Goal: Information Seeking & Learning: Find specific fact

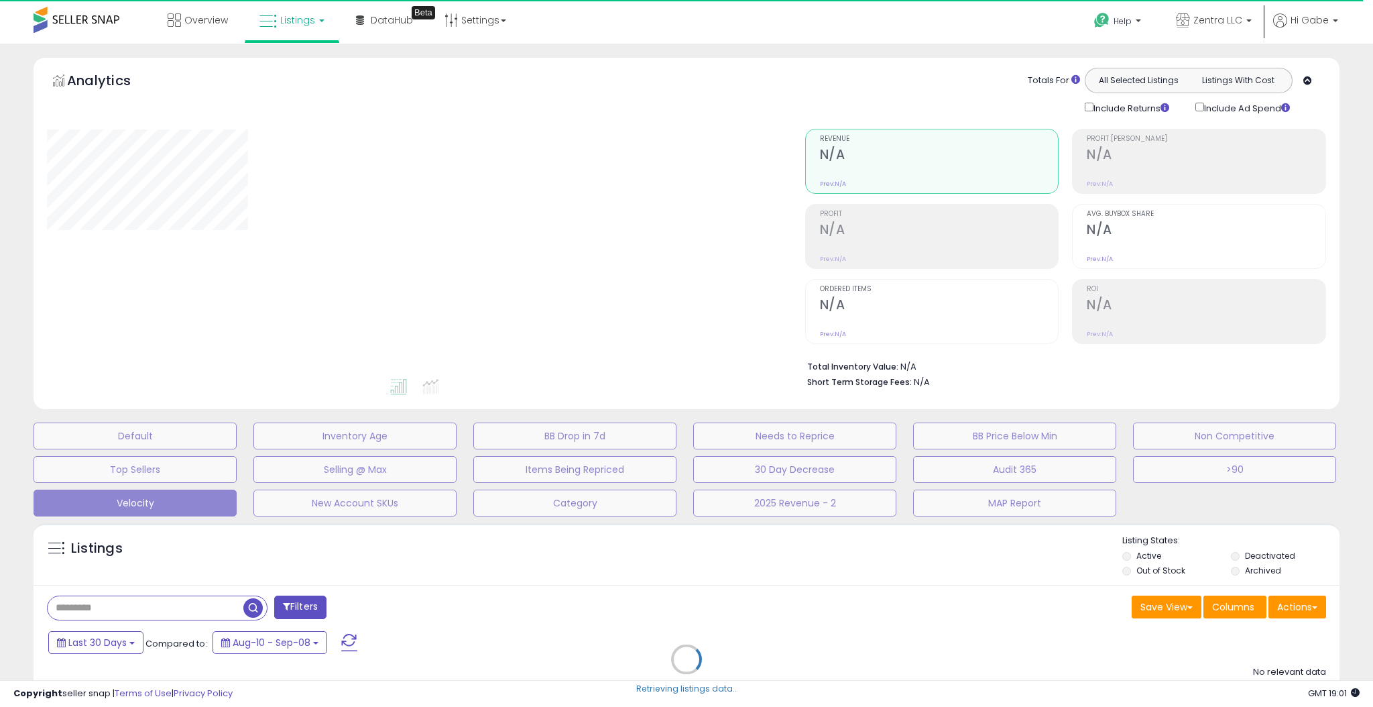
type input "********"
select select "**"
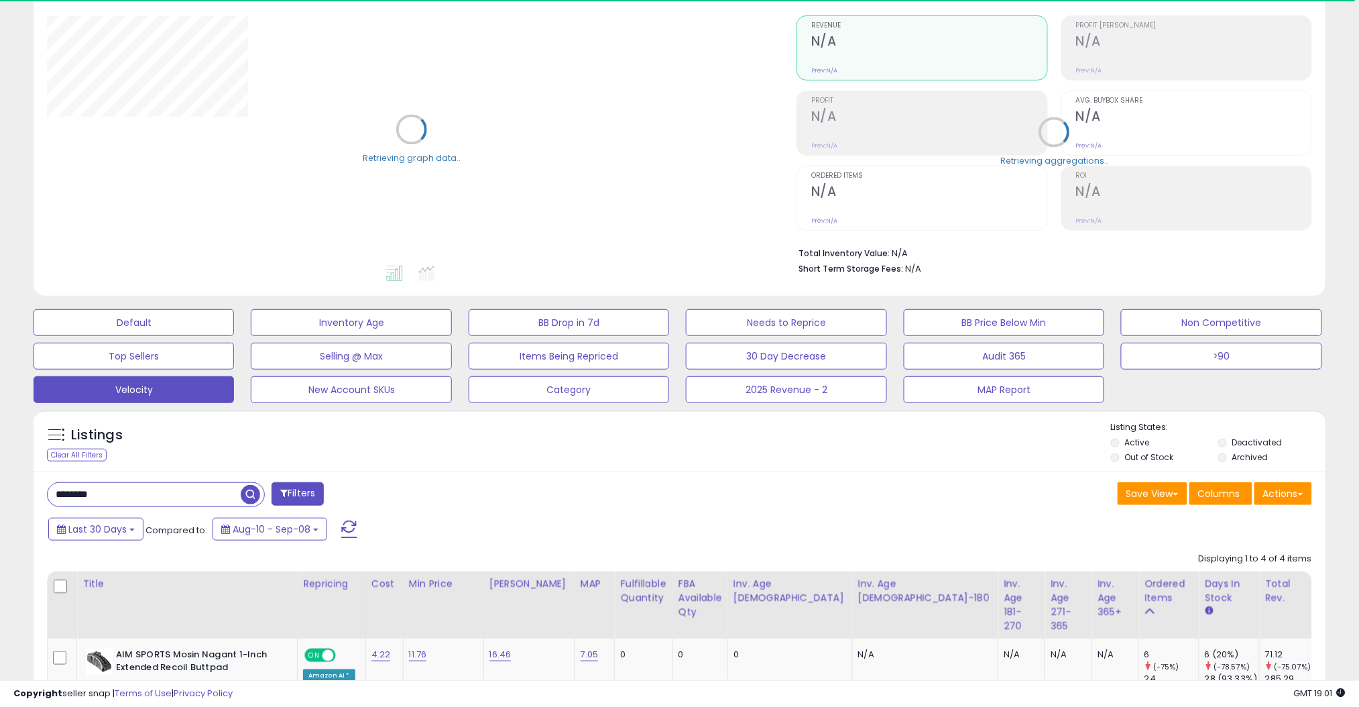
scroll to position [268, 0]
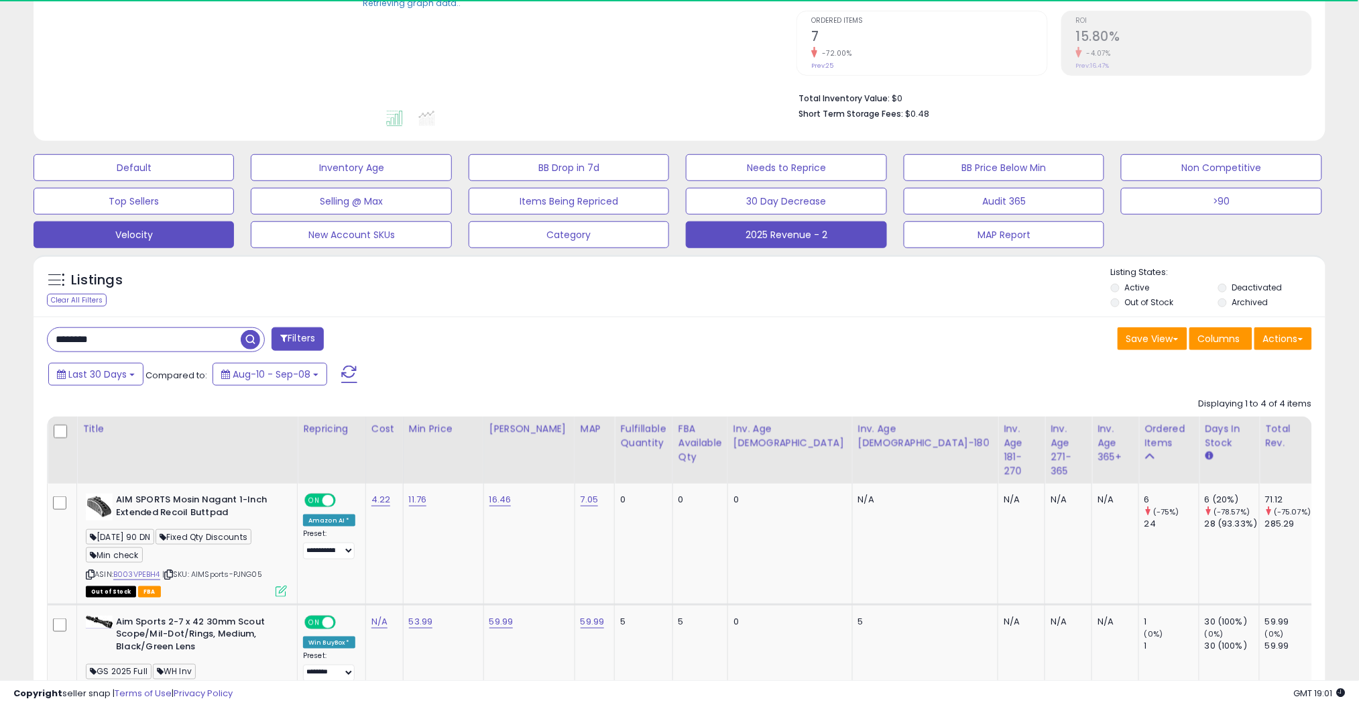
click at [742, 231] on button "2025 Revenue - 2" at bounding box center [786, 234] width 200 height 27
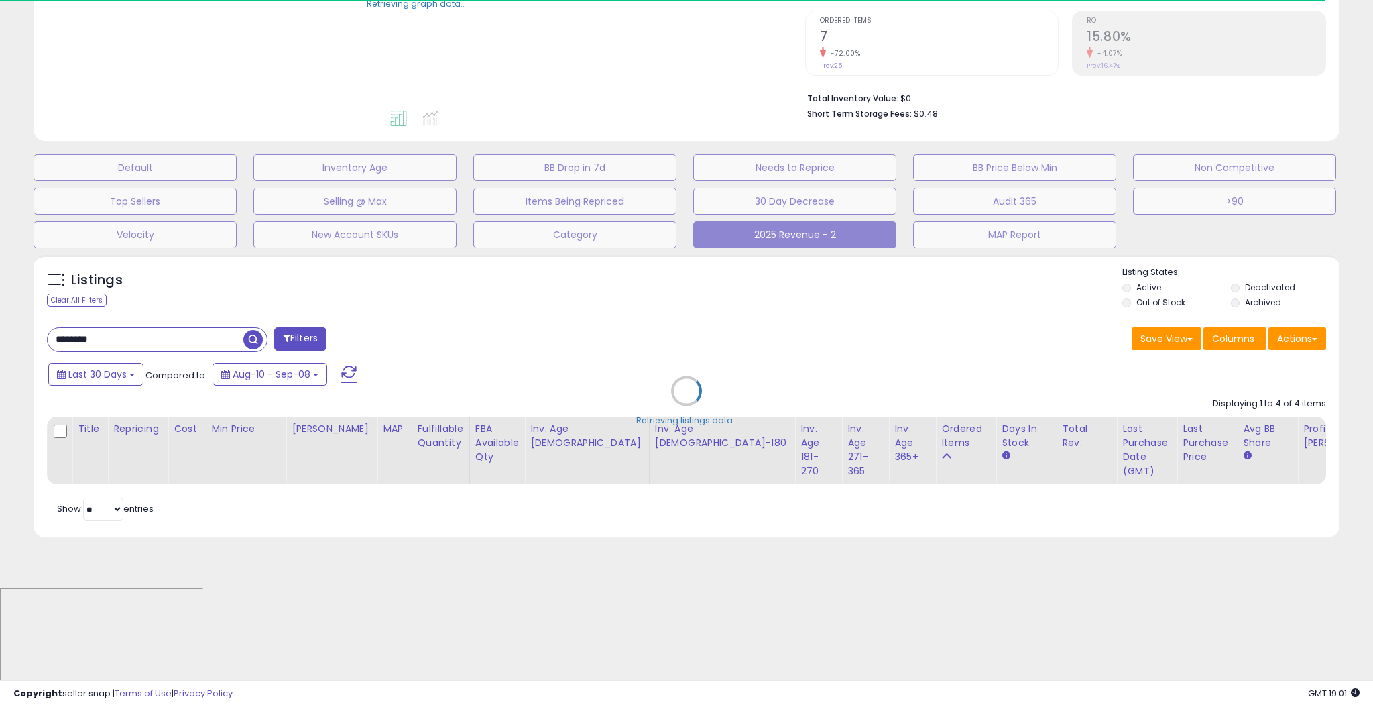
select select "**"
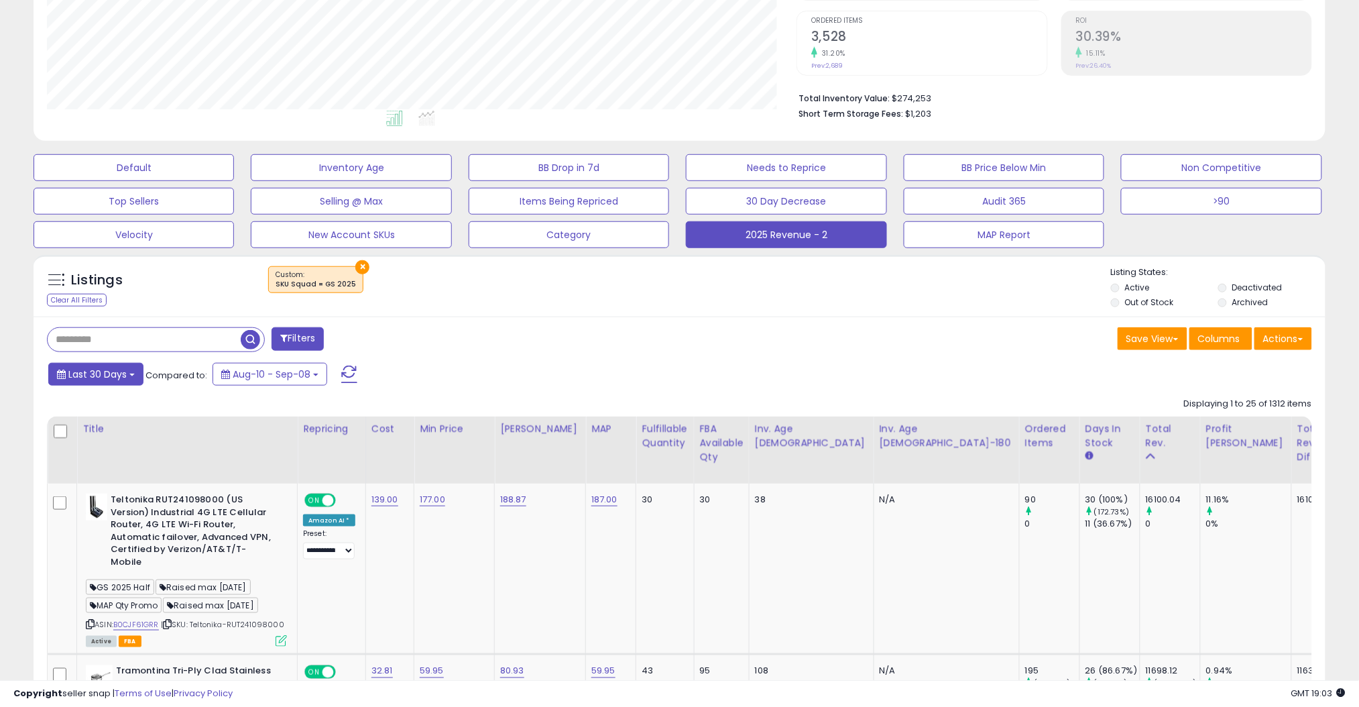
click at [109, 371] on span "Last 30 Days" at bounding box center [97, 373] width 58 height 13
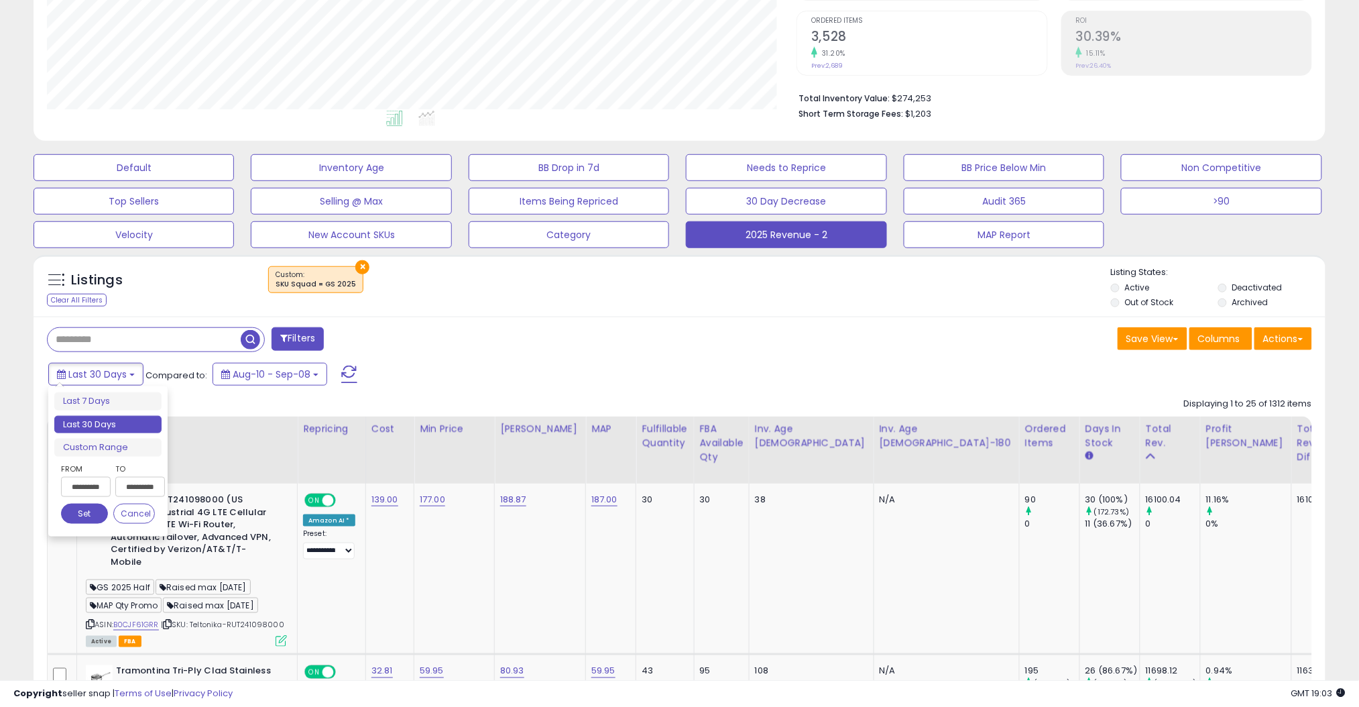
click at [95, 490] on input "**********" at bounding box center [86, 487] width 50 height 20
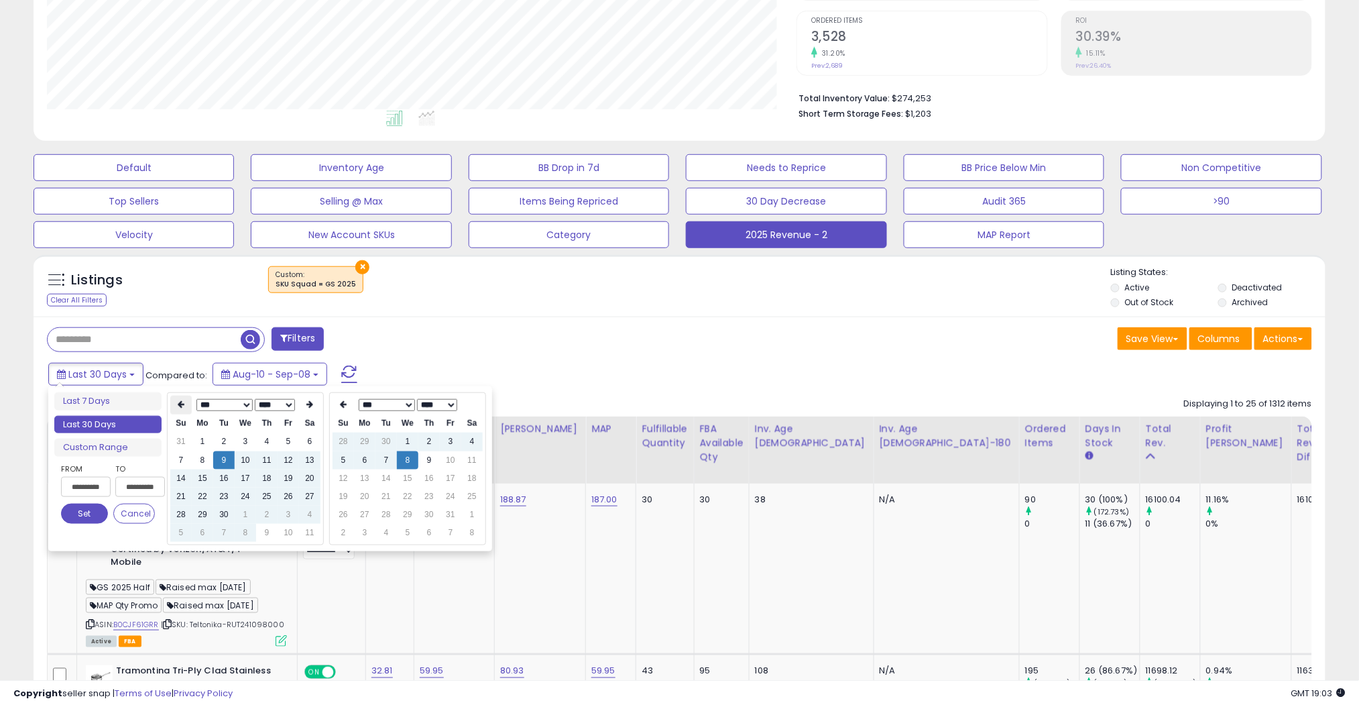
click at [183, 406] on icon at bounding box center [181, 405] width 7 height 8
click at [227, 437] on td "1" at bounding box center [223, 441] width 21 height 18
type input "**********"
drag, startPoint x: 84, startPoint y: 509, endPoint x: 245, endPoint y: 461, distance: 167.8
click at [88, 506] on button "Set" at bounding box center [84, 514] width 47 height 20
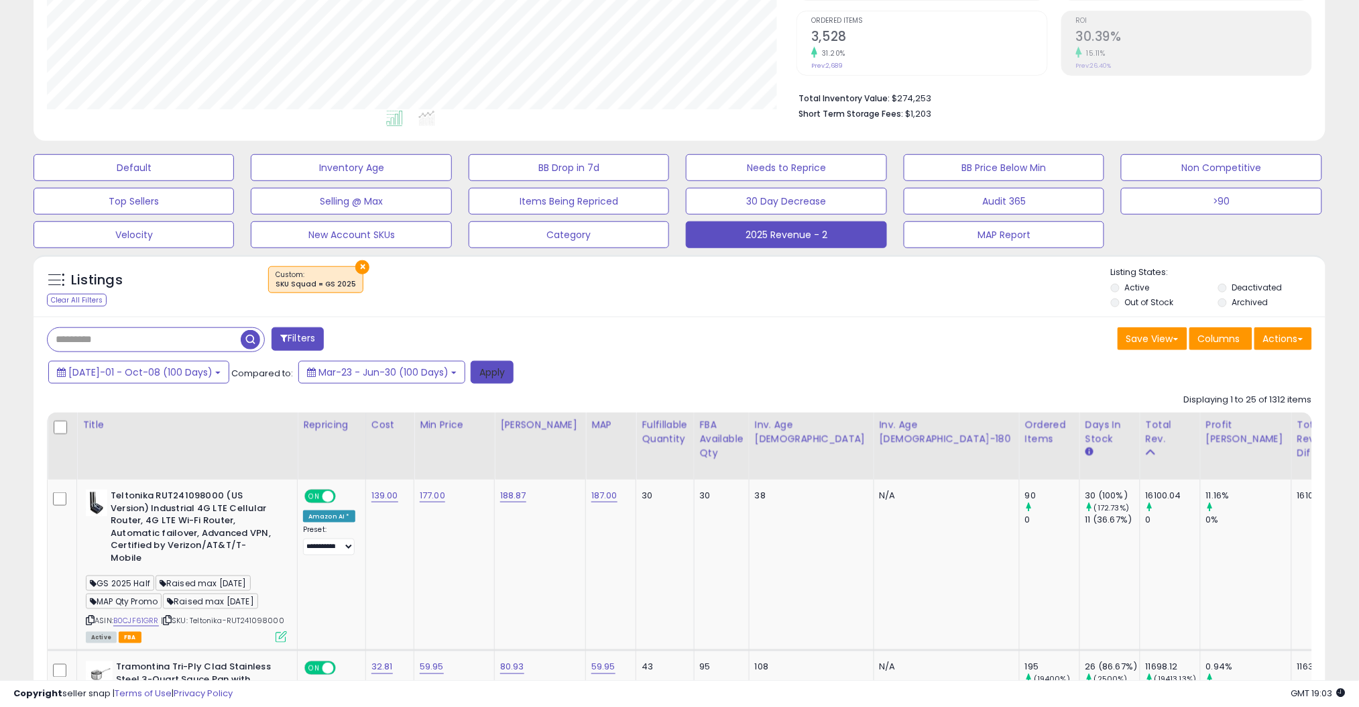
click at [475, 370] on button "Apply" at bounding box center [492, 372] width 43 height 23
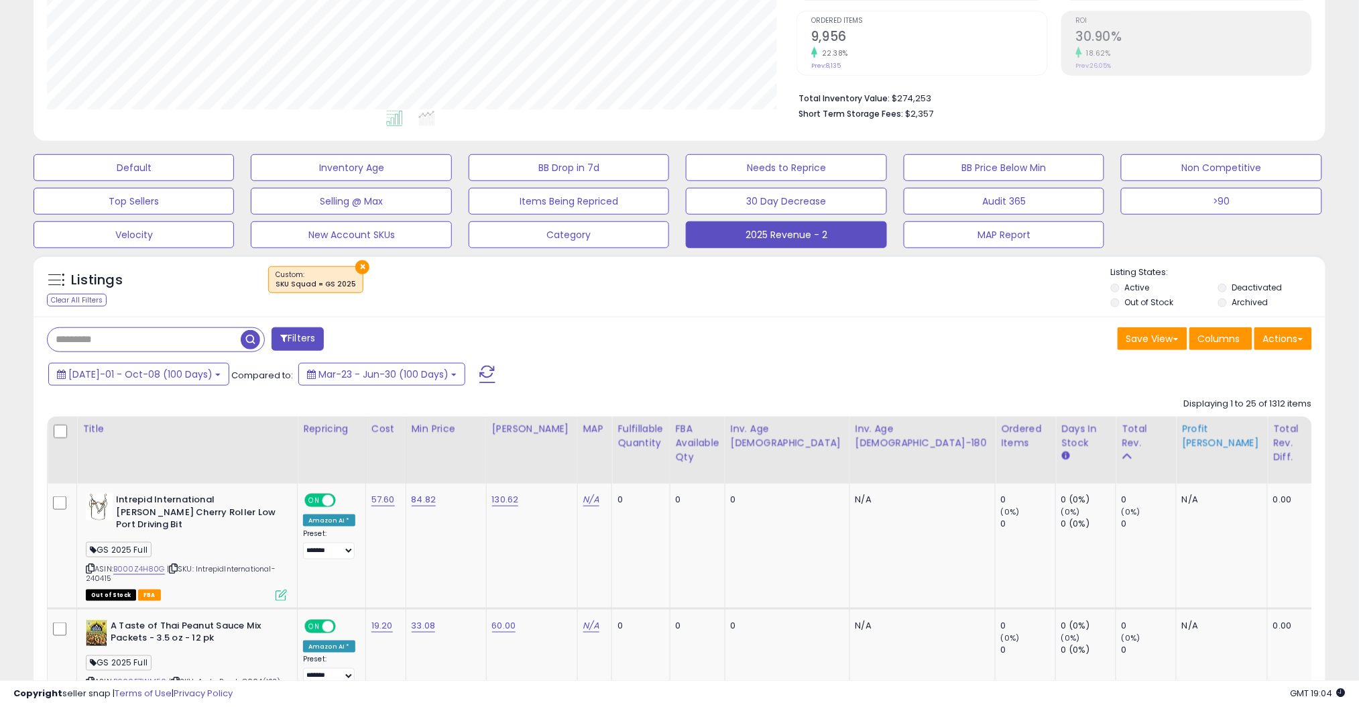
scroll to position [275, 750]
click at [1122, 439] on div "Total Rev." at bounding box center [1146, 436] width 49 height 28
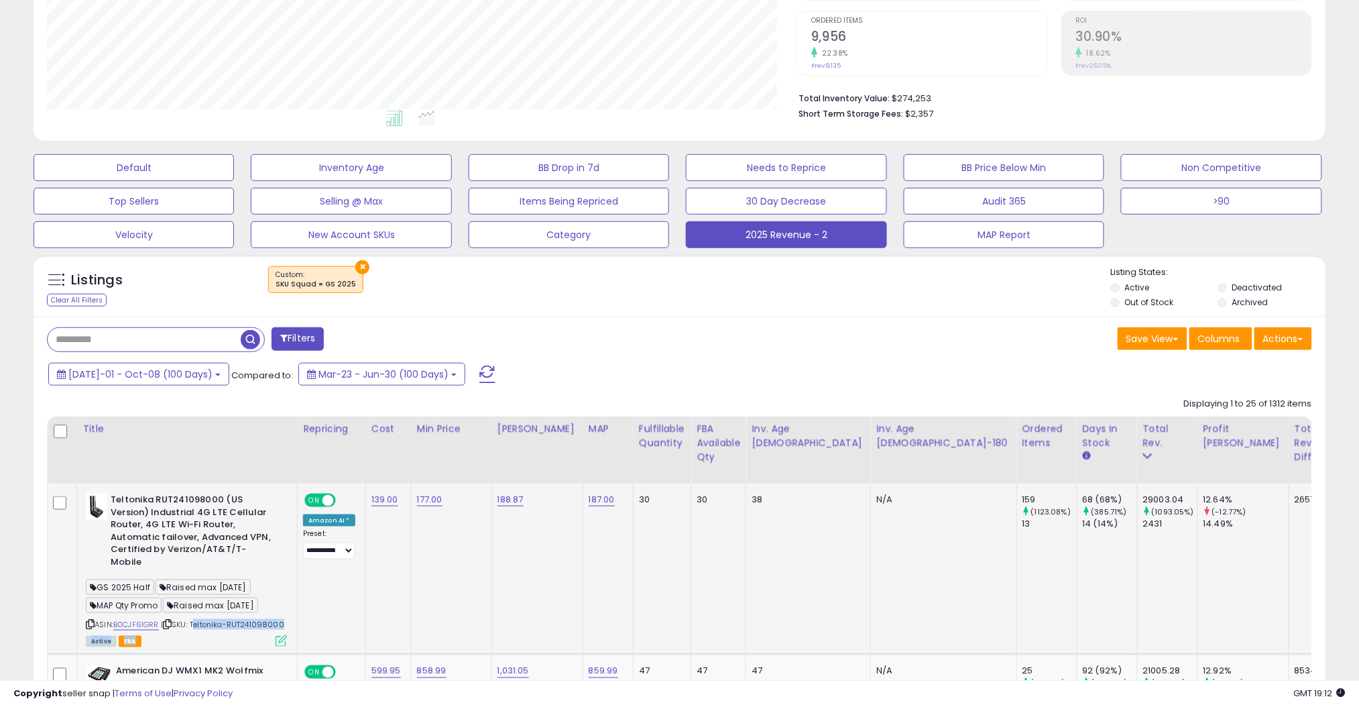
drag, startPoint x: 196, startPoint y: 612, endPoint x: 202, endPoint y: 618, distance: 9.0
click at [202, 618] on div "ASIN: B0CJF61GRR | SKU: Teltonika-RUT241098000 Active FBA" at bounding box center [186, 569] width 201 height 152
click at [204, 619] on div "ASIN: B0CJF61GRR | SKU: Teltonika-RUT241098000 Active FBA" at bounding box center [186, 569] width 201 height 152
drag, startPoint x: 196, startPoint y: 613, endPoint x: 284, endPoint y: 608, distance: 88.0
click at [284, 619] on span "| SKU: Teltonika-RUT241098000" at bounding box center [222, 624] width 123 height 11
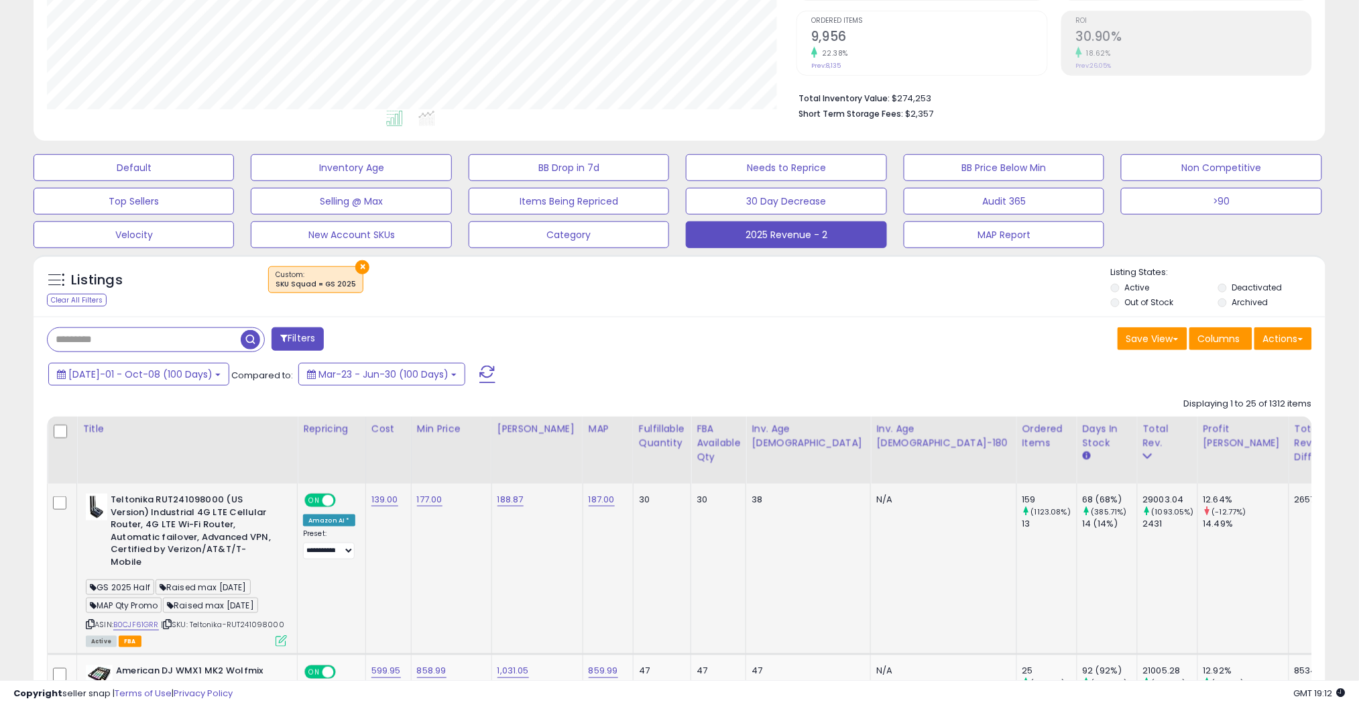
copy span "Teltonika-RUT241098000"
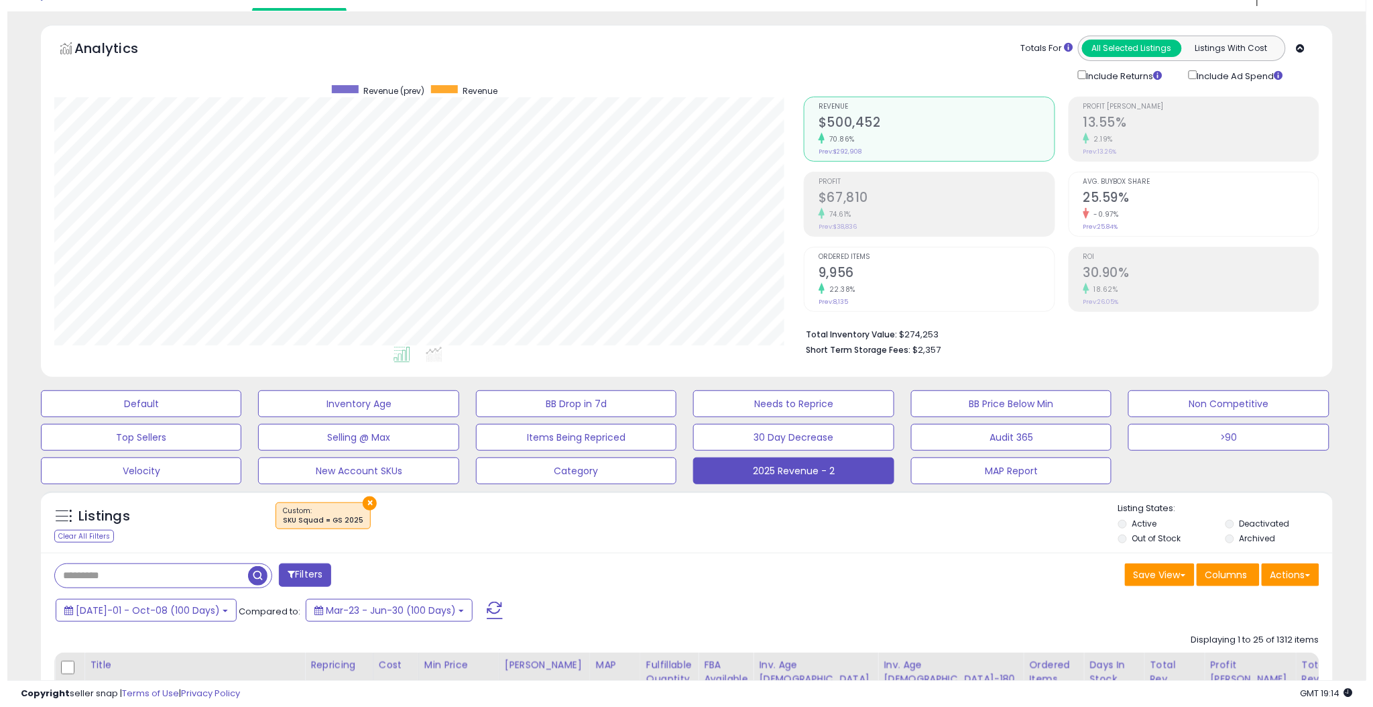
scroll to position [0, 0]
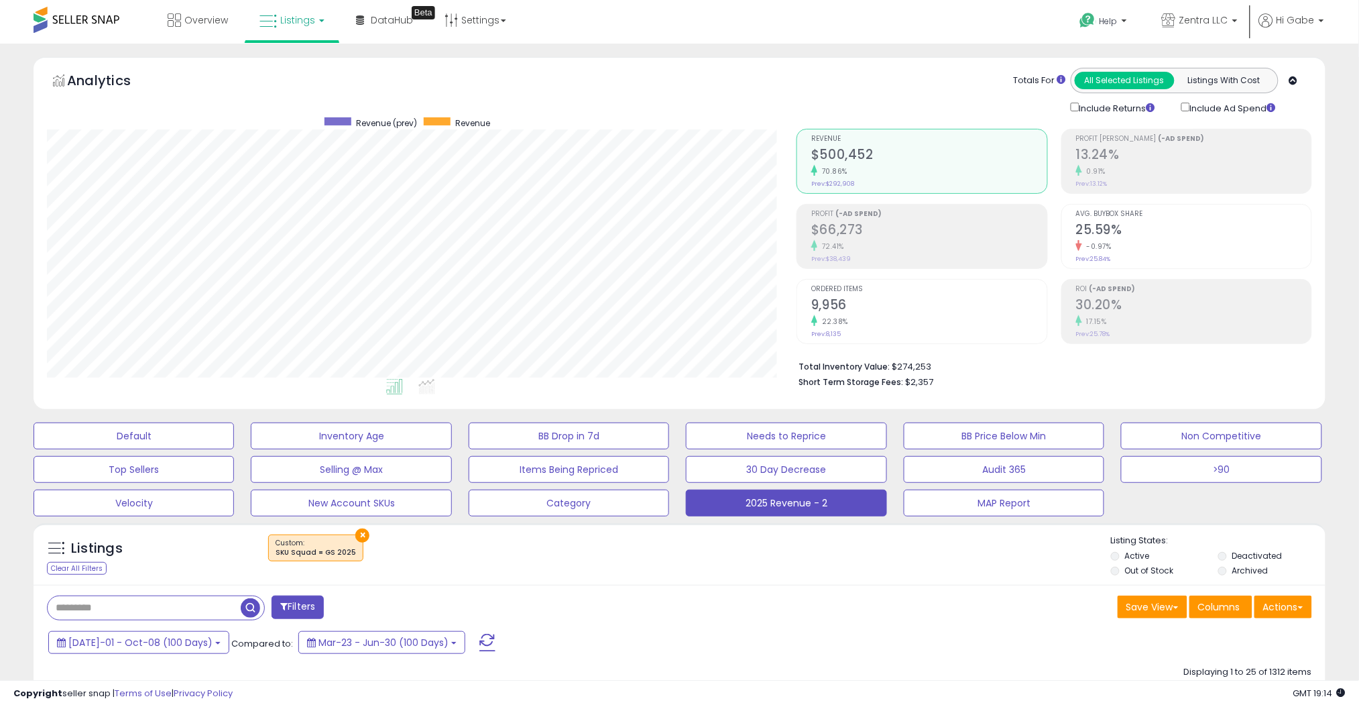
click at [1099, 107] on div "Include Returns" at bounding box center [1116, 107] width 111 height 15
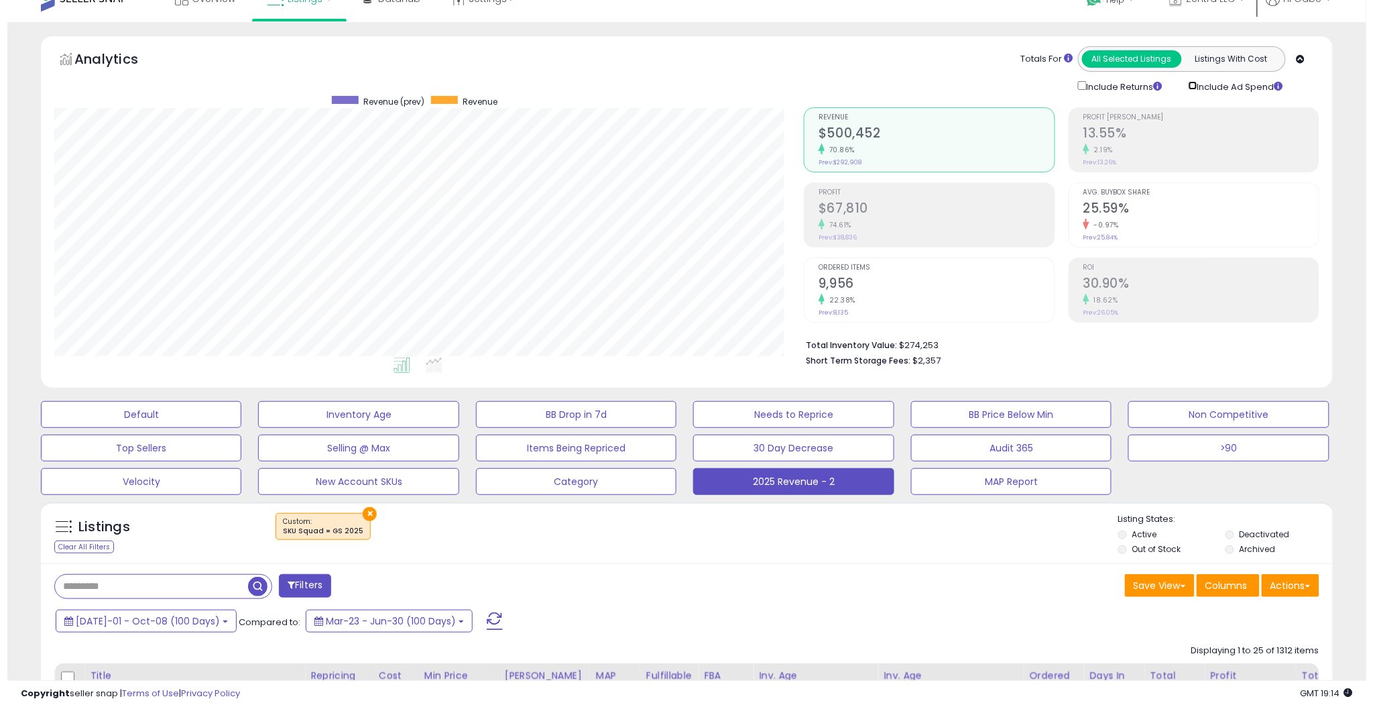
scroll to position [89, 0]
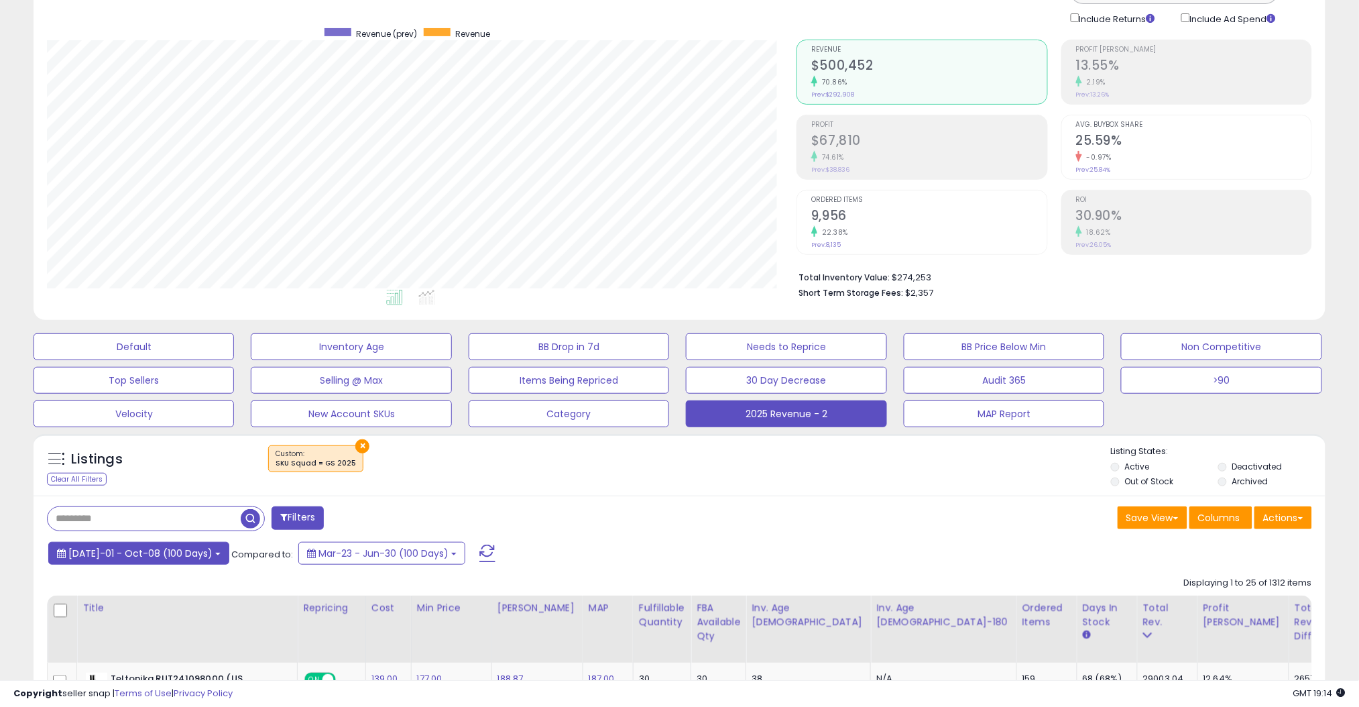
click at [164, 554] on span "[DATE]-01 - Oct-08 (100 Days)" at bounding box center [140, 552] width 144 height 13
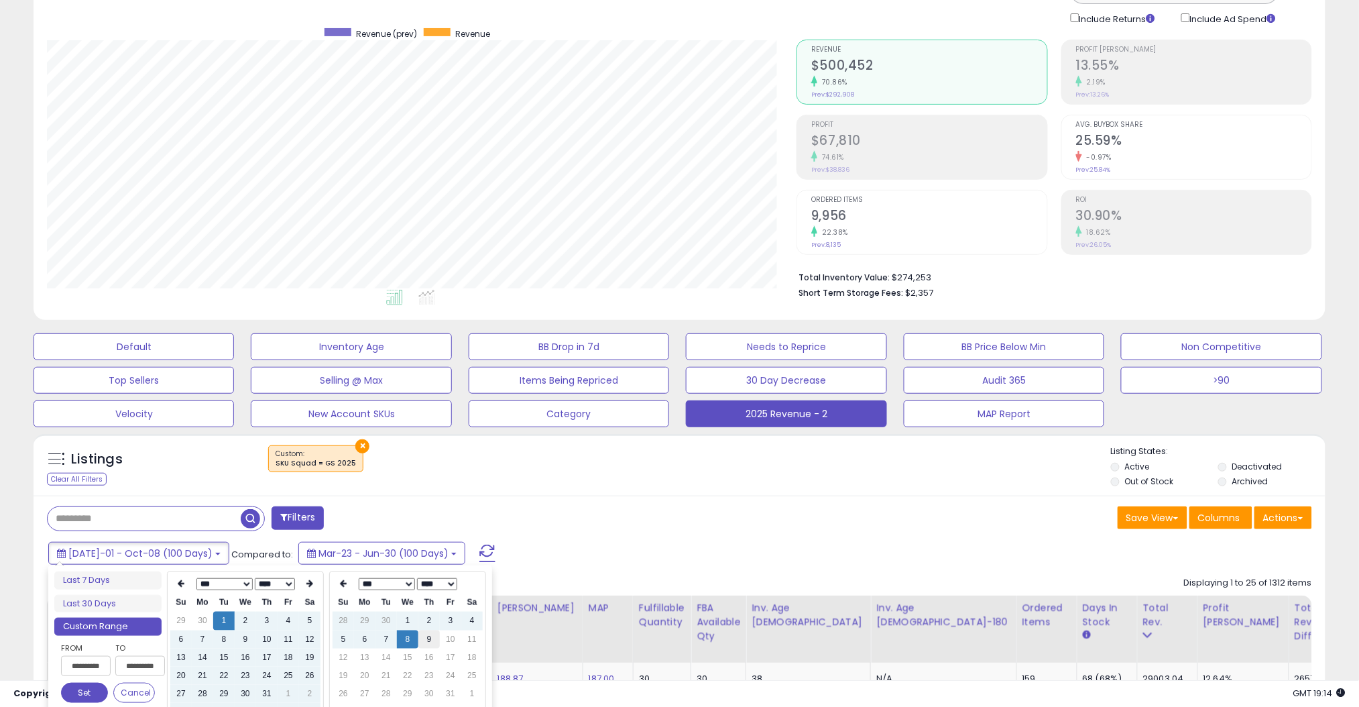
click at [431, 640] on td "9" at bounding box center [428, 639] width 21 height 18
type input "**********"
click at [179, 589] on th at bounding box center [180, 584] width 21 height 19
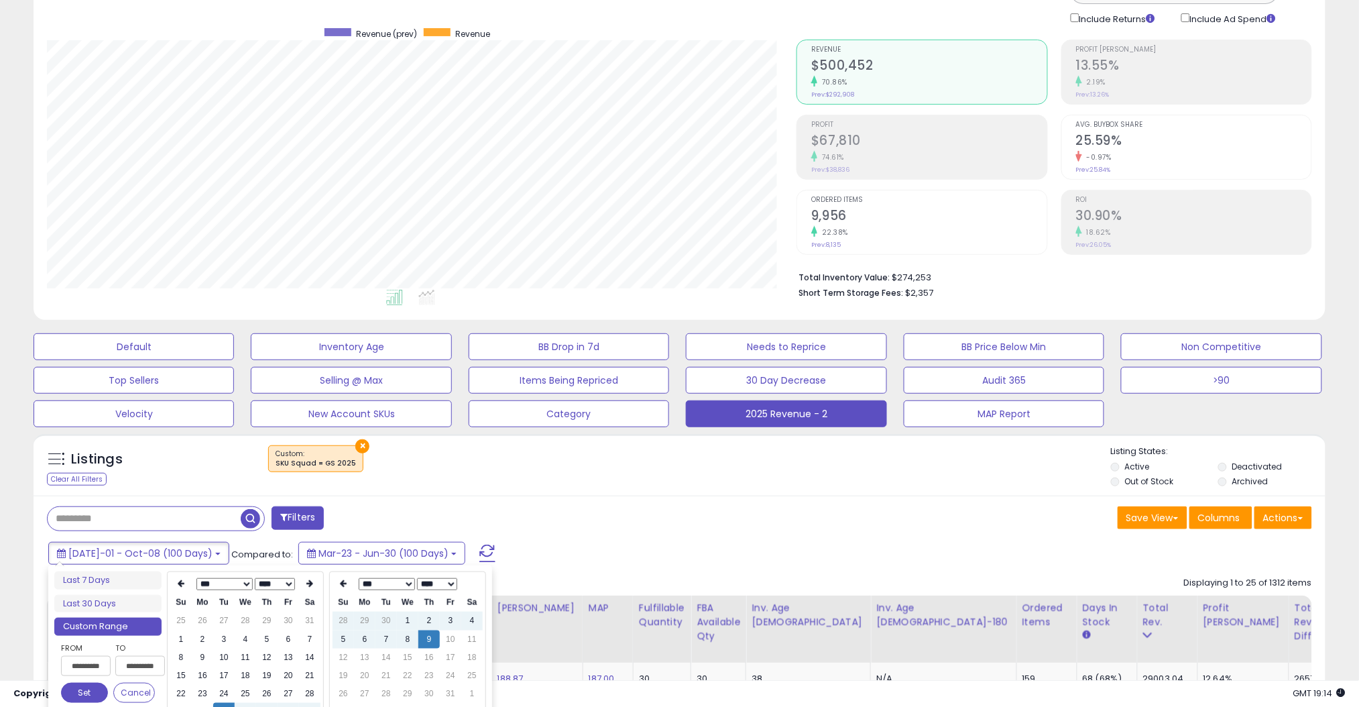
click at [179, 589] on th at bounding box center [180, 584] width 21 height 19
click at [242, 617] on td "1" at bounding box center [245, 620] width 21 height 18
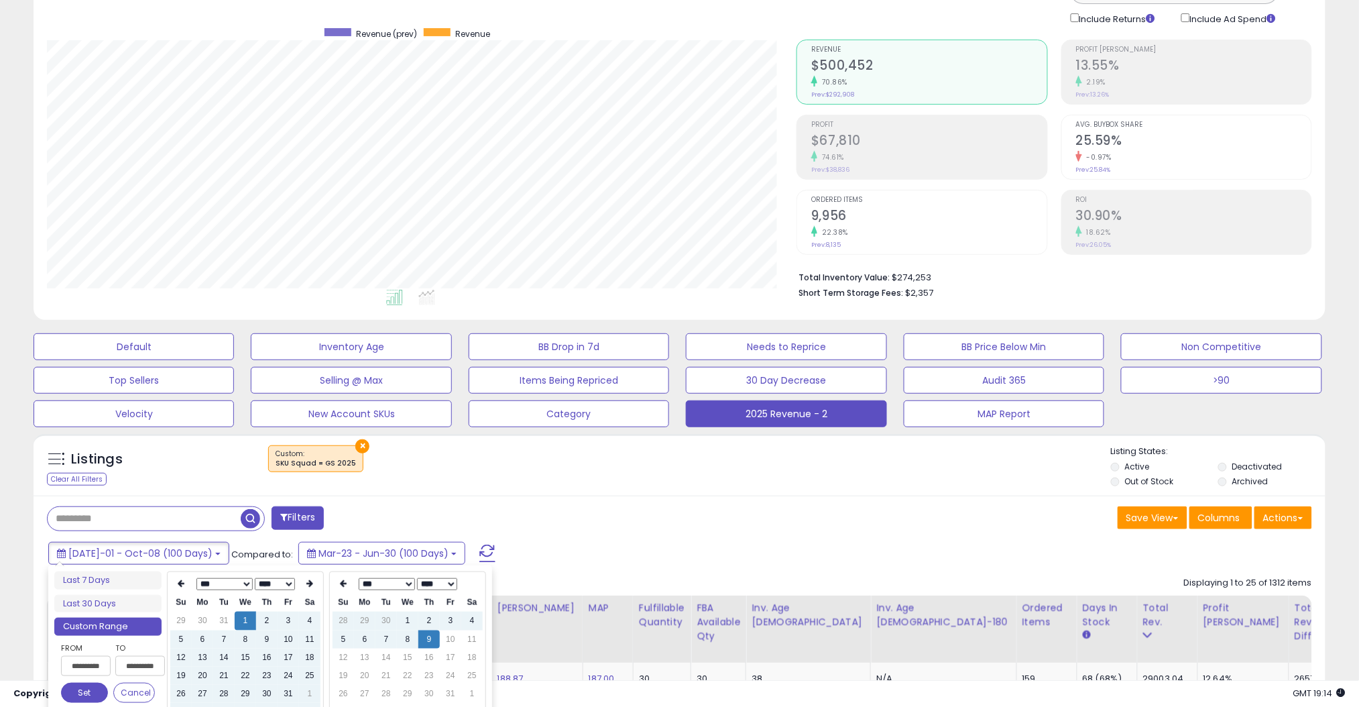
type input "**********"
click at [95, 693] on button "Set" at bounding box center [84, 693] width 47 height 20
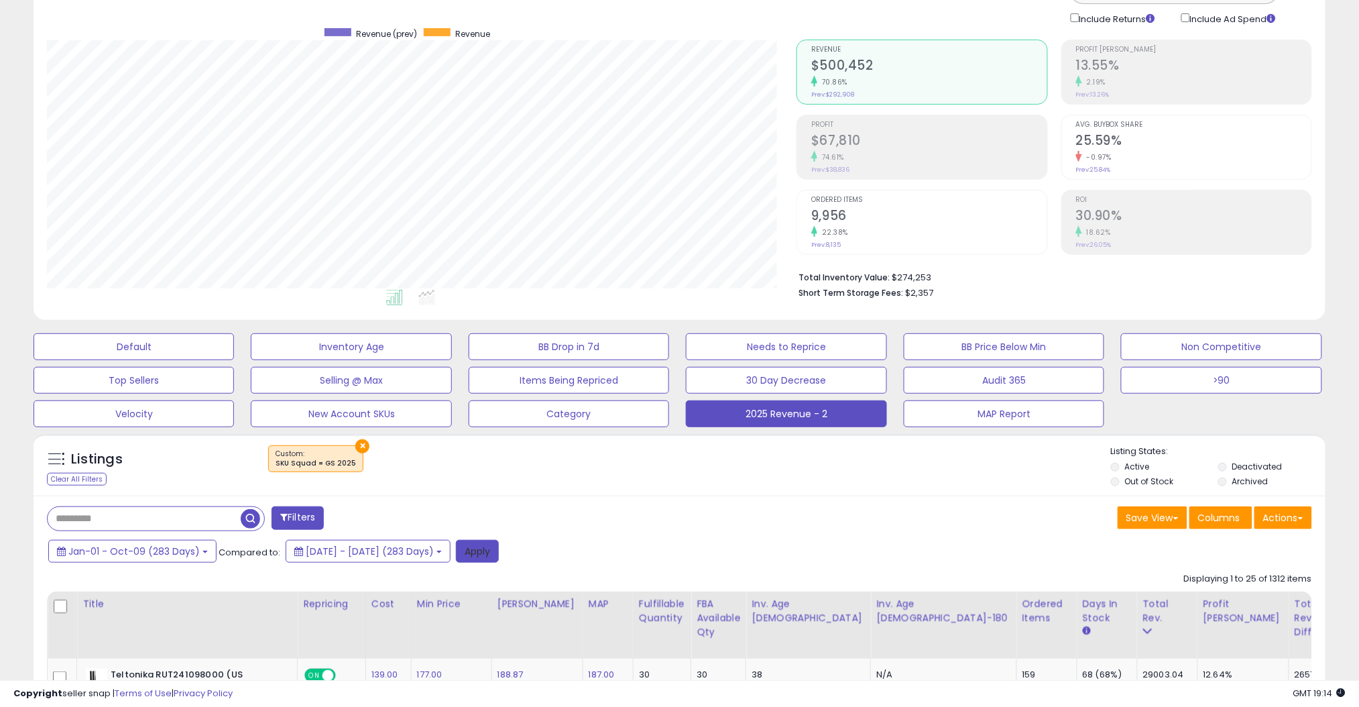
click at [499, 544] on button "Apply" at bounding box center [477, 551] width 43 height 23
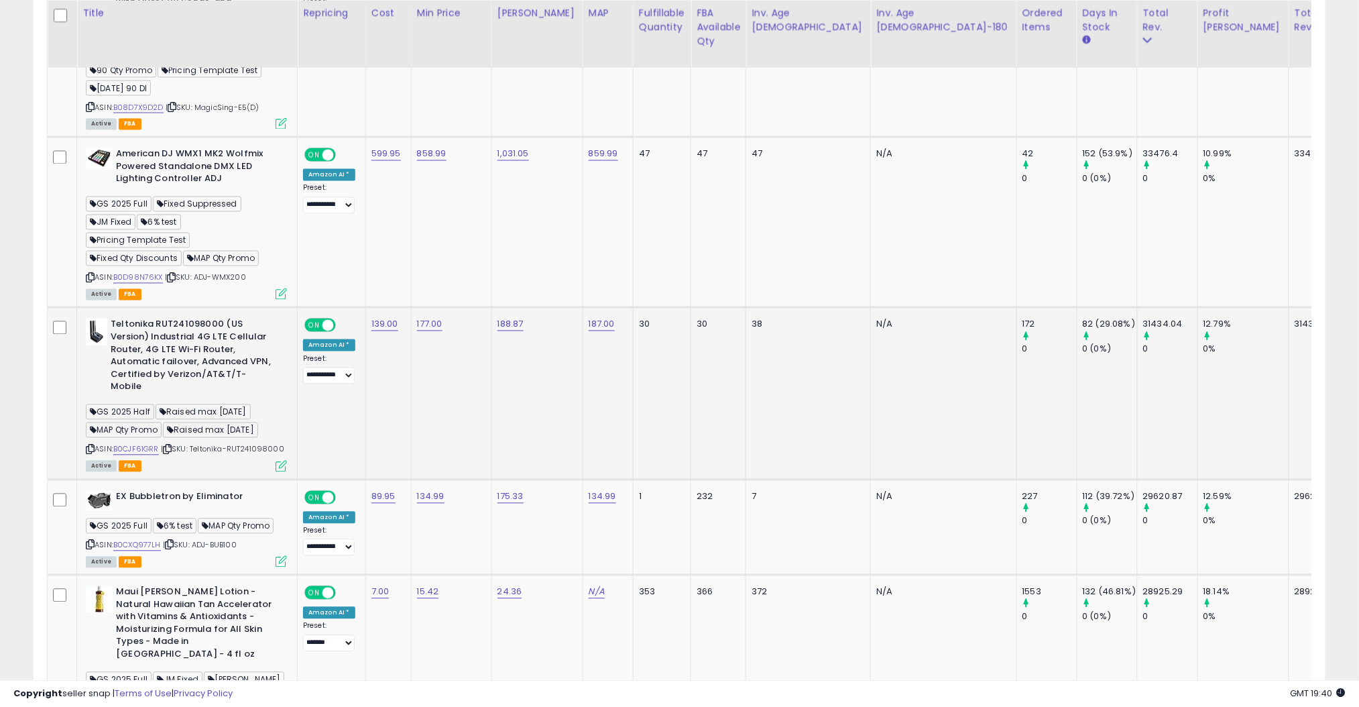
scroll to position [805, 0]
click at [181, 320] on b "Teltonika RUT241098000 (US Version) Industrial 4G LTE Cellular Router, 4G LTE W…" at bounding box center [192, 356] width 163 height 78
copy b "RUT241098000"
